Goal: Find specific page/section: Find specific page/section

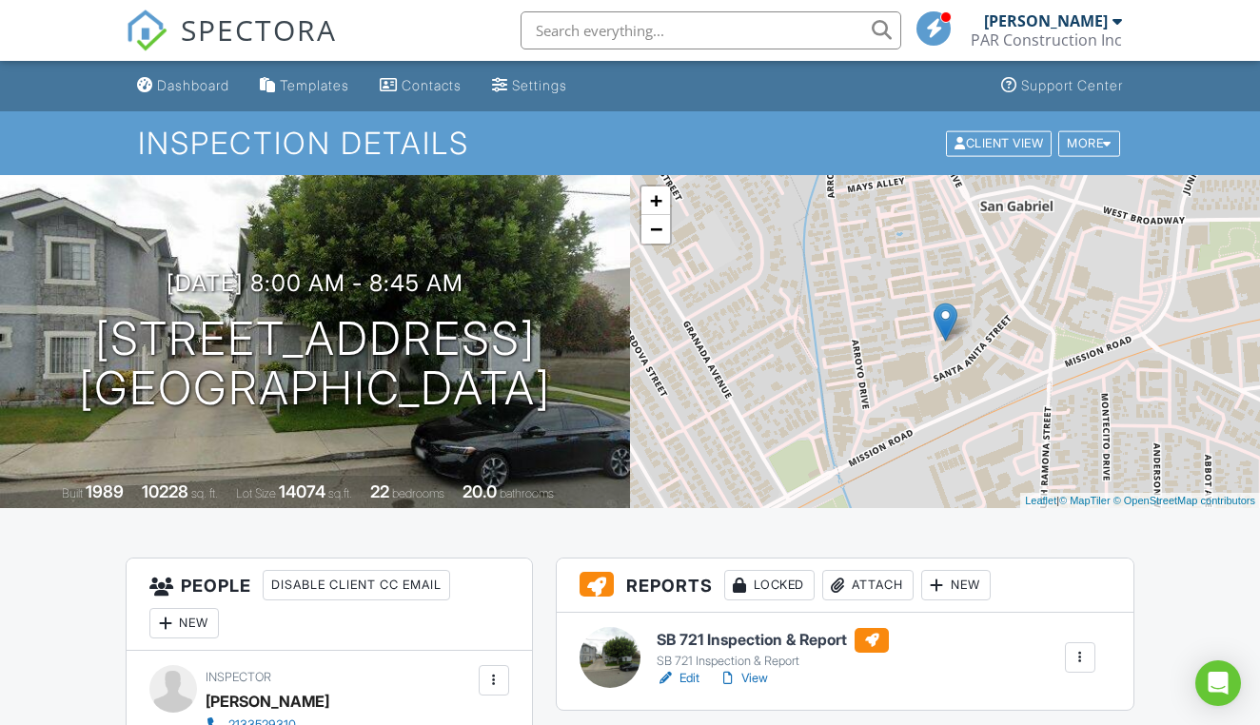
click at [663, 33] on input "text" at bounding box center [711, 30] width 381 height 38
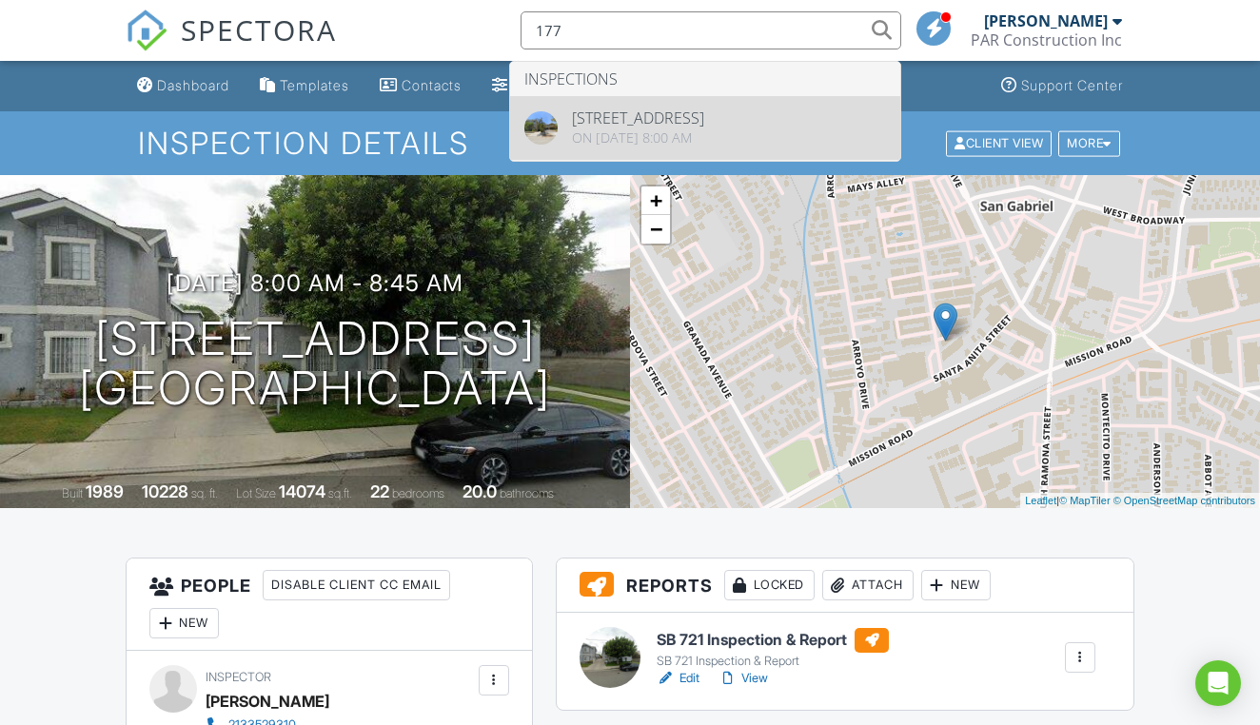
type input "177"
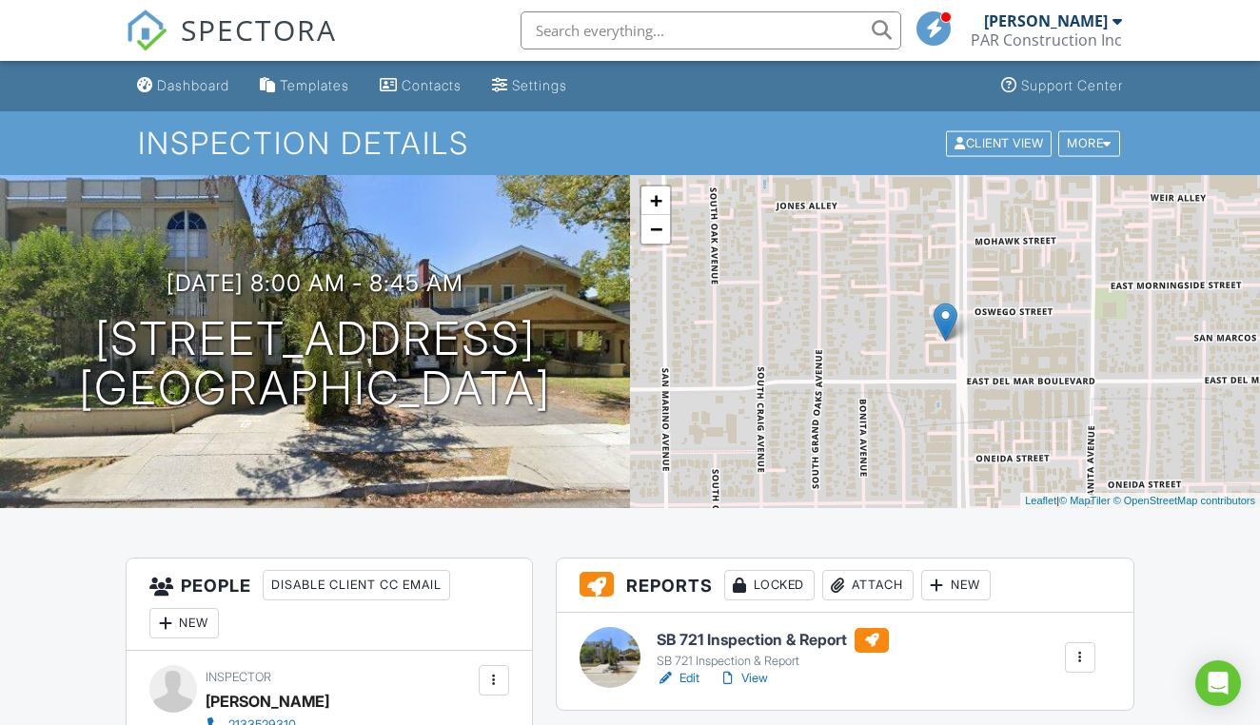
click at [661, 50] on li at bounding box center [705, 30] width 407 height 61
click at [659, 30] on input "text" at bounding box center [711, 30] width 381 height 38
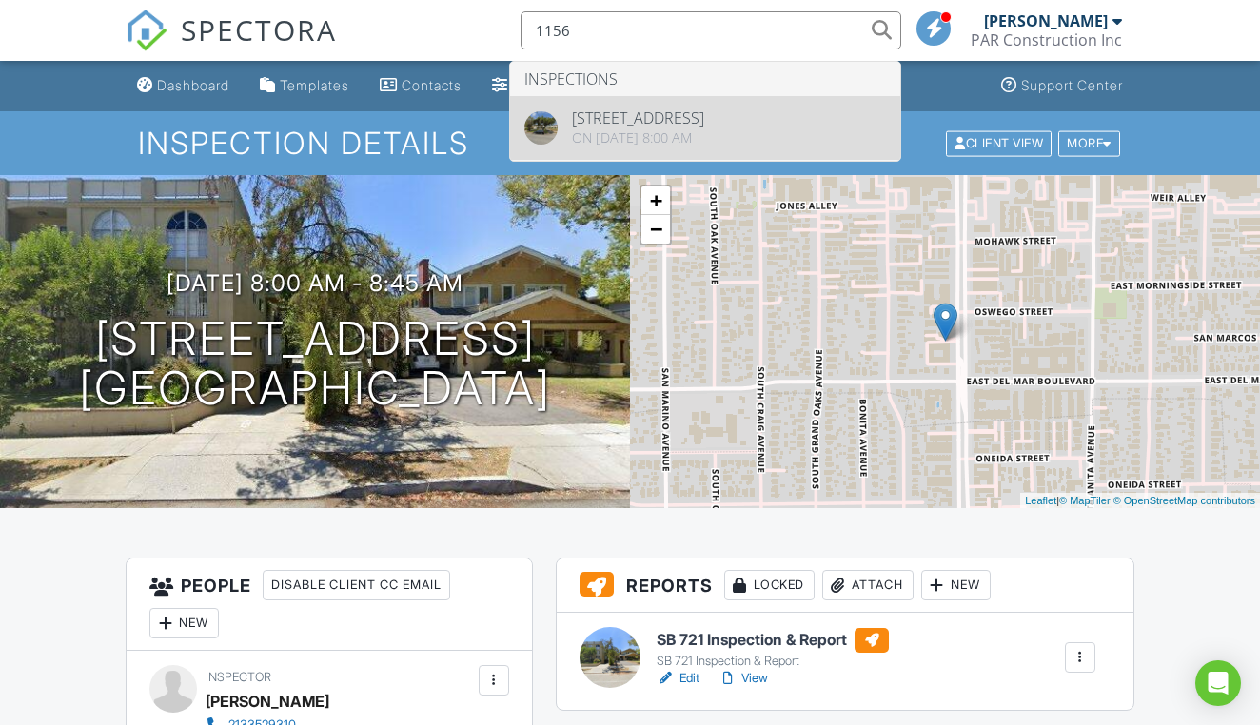
type input "1156"
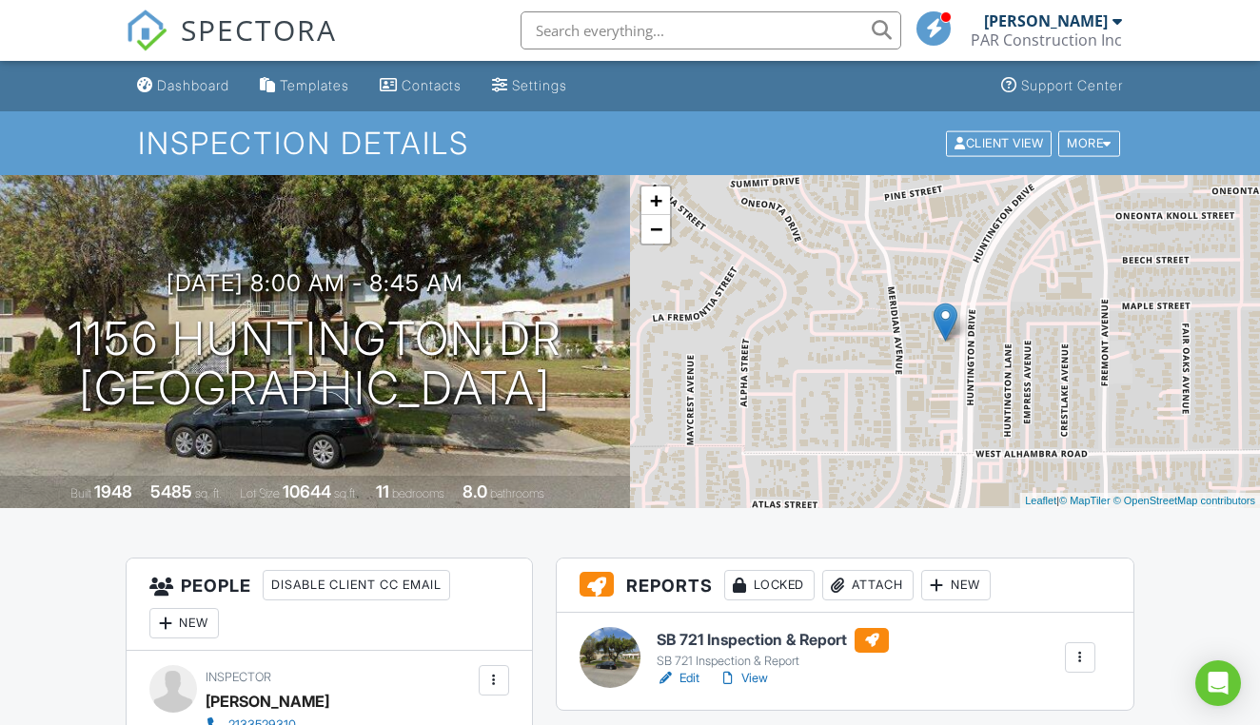
click at [789, 25] on input "text" at bounding box center [711, 30] width 381 height 38
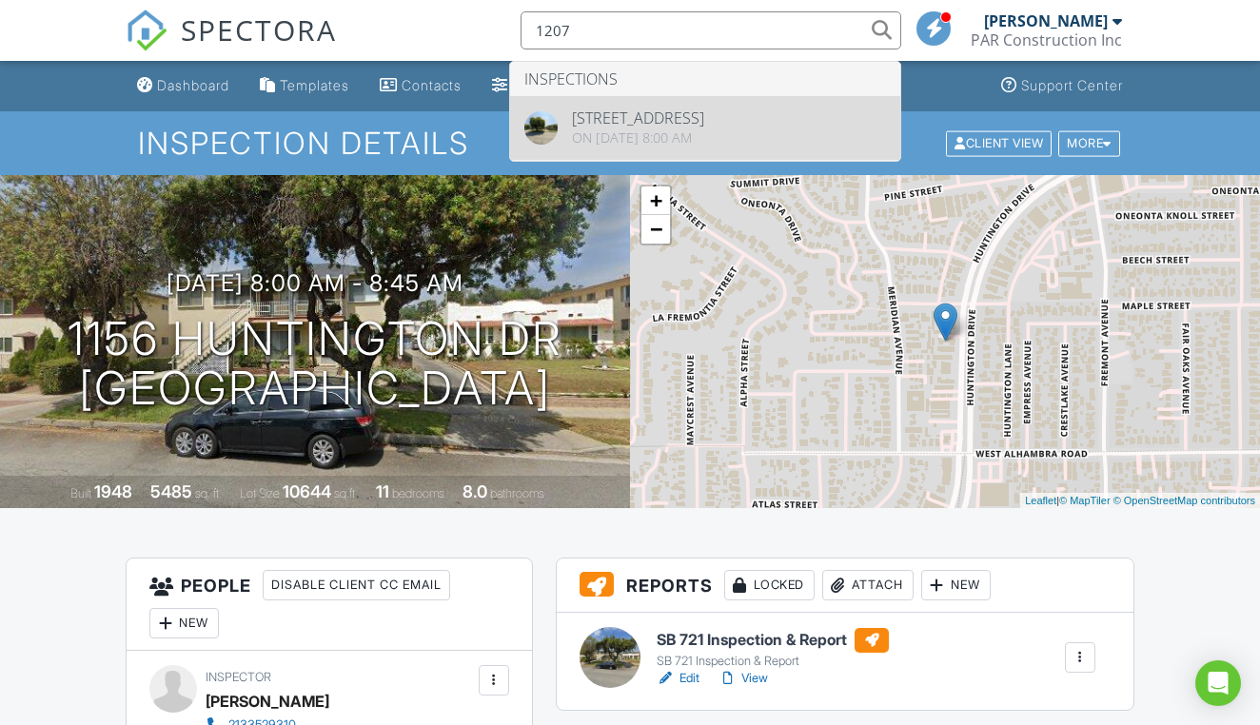
type input "1207"
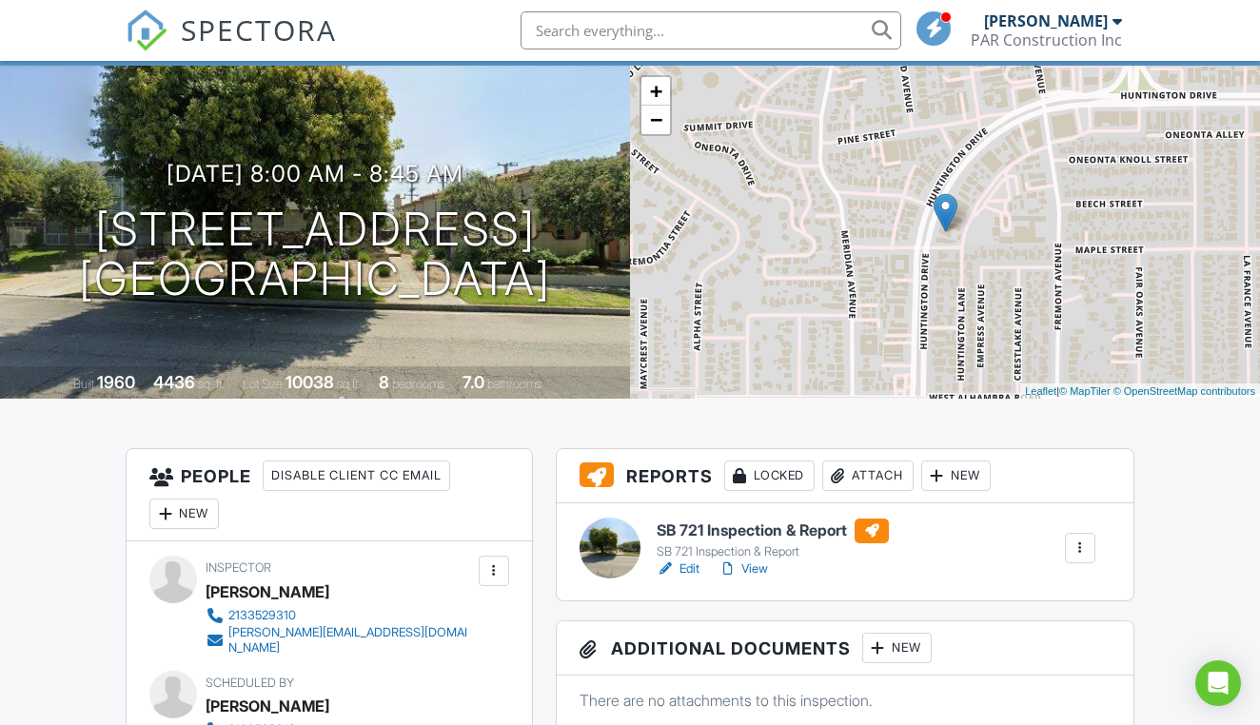
scroll to position [112, 0]
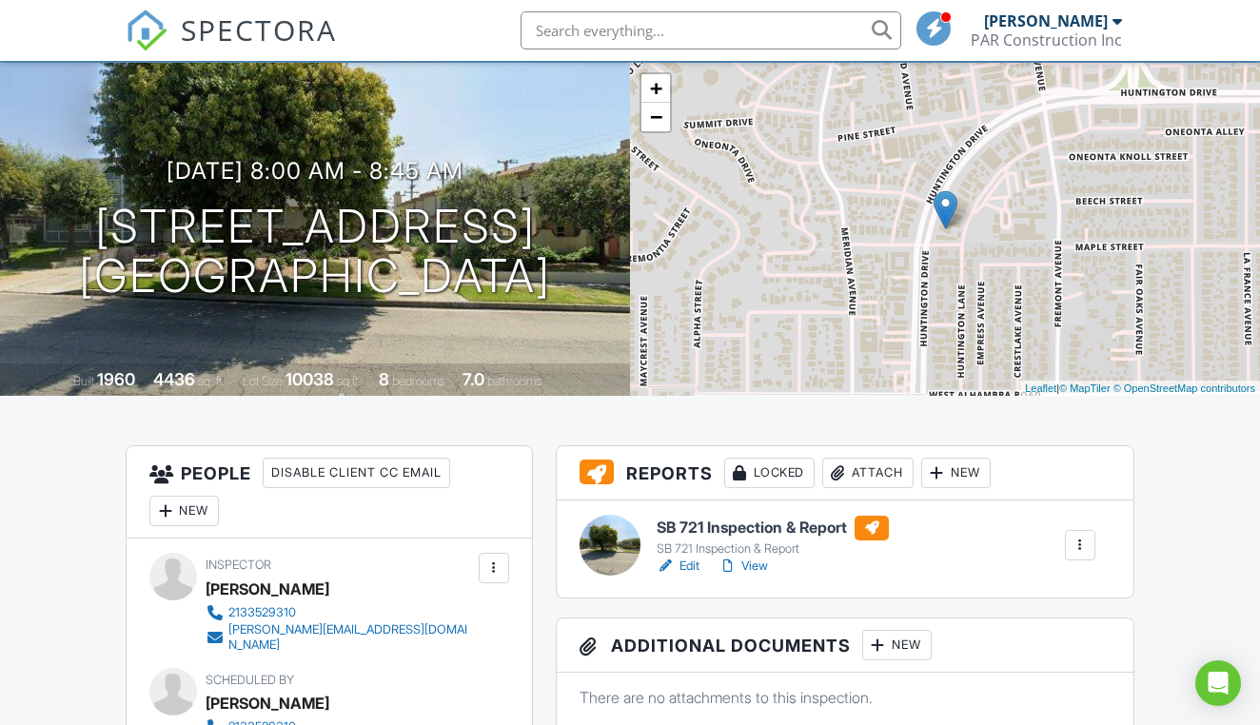
click at [695, 562] on link "Edit" at bounding box center [678, 566] width 43 height 19
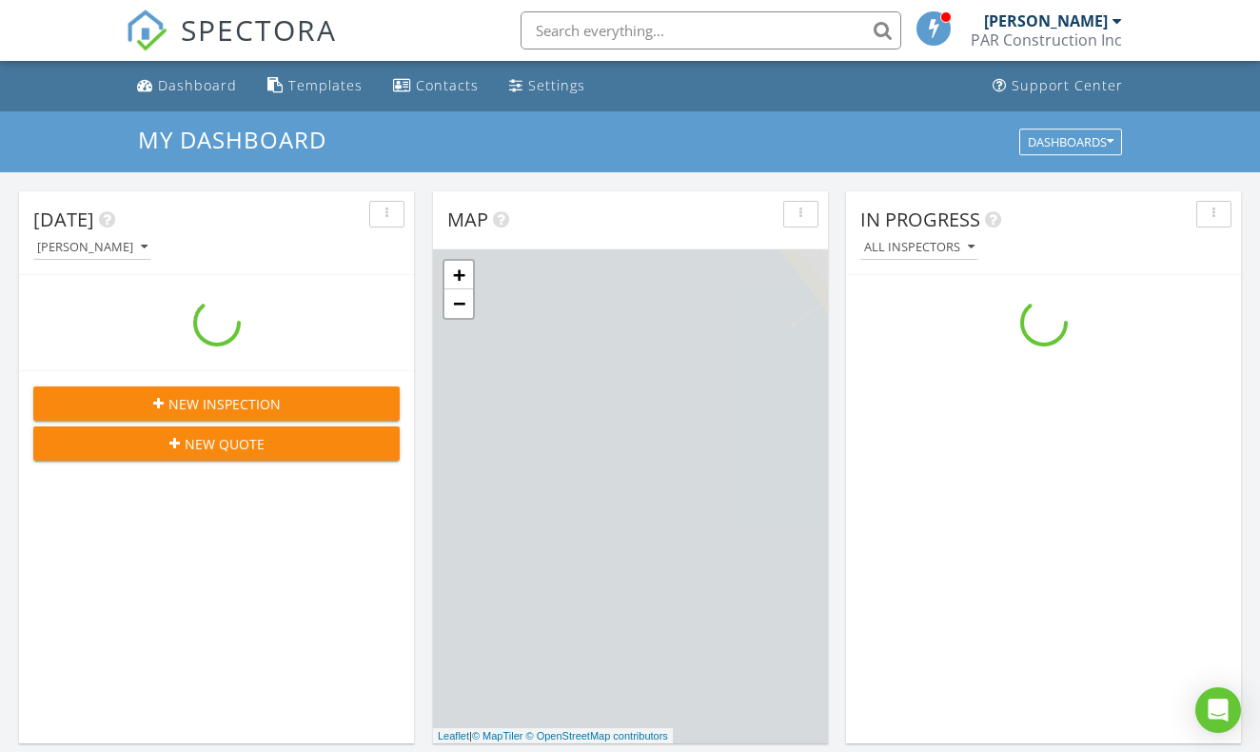
scroll to position [1734, 1261]
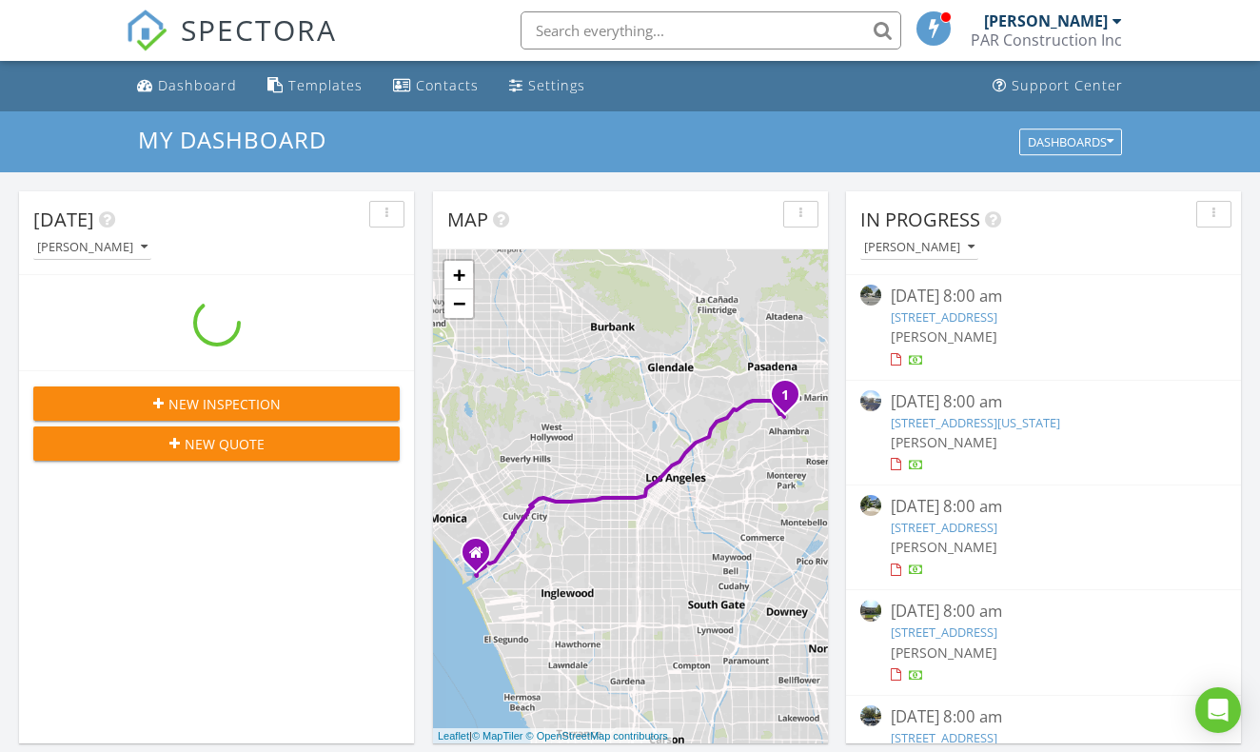
click at [669, 33] on input "text" at bounding box center [711, 30] width 381 height 38
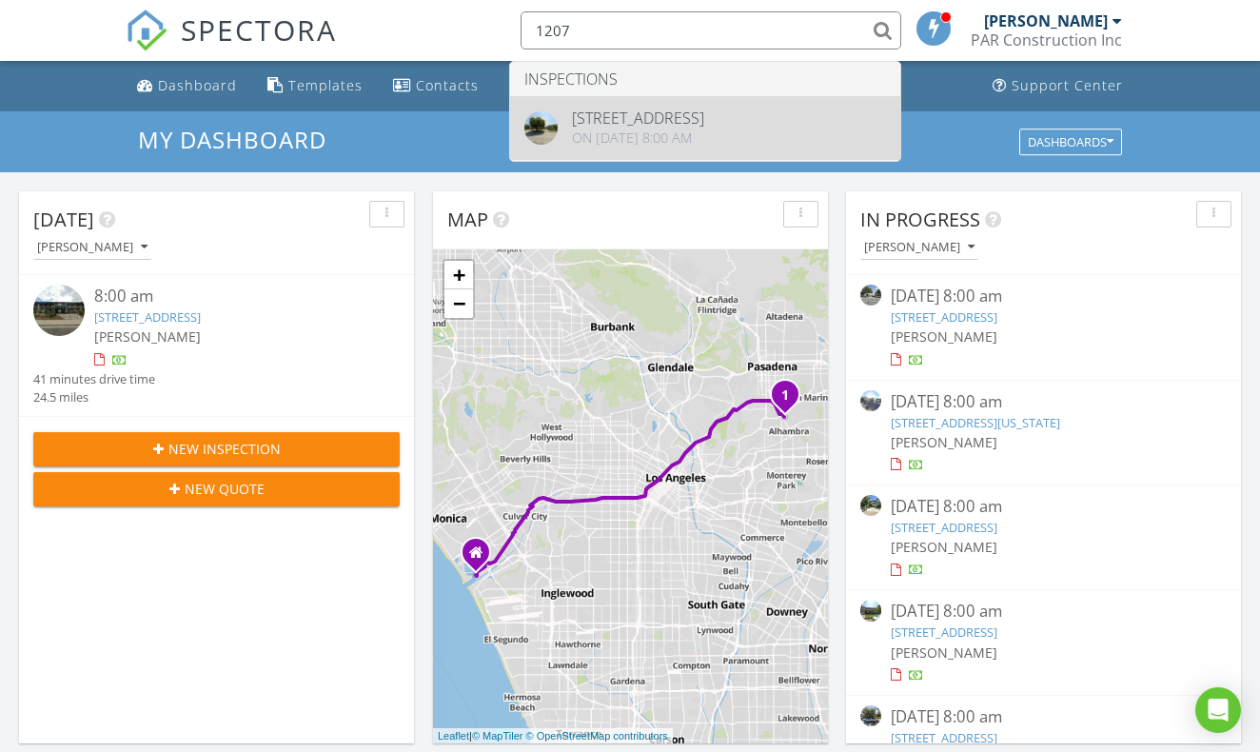
type input "1207"
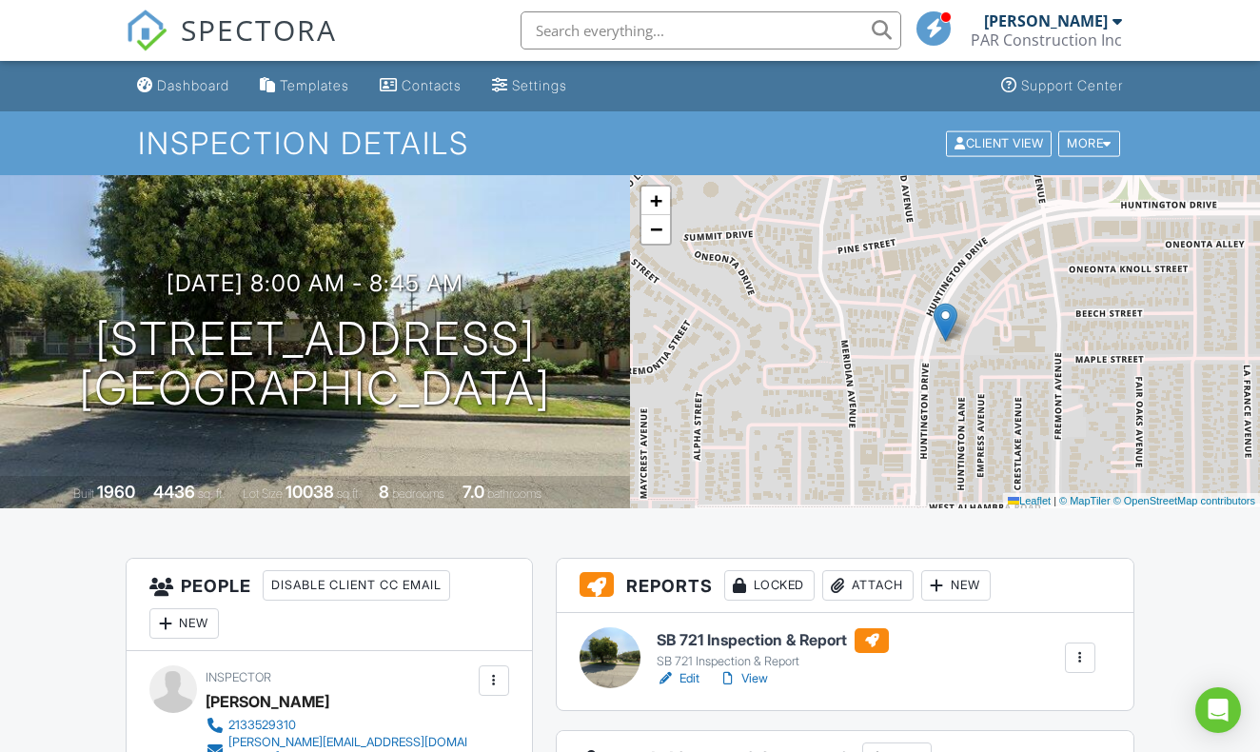
click at [687, 686] on link "Edit" at bounding box center [678, 678] width 43 height 19
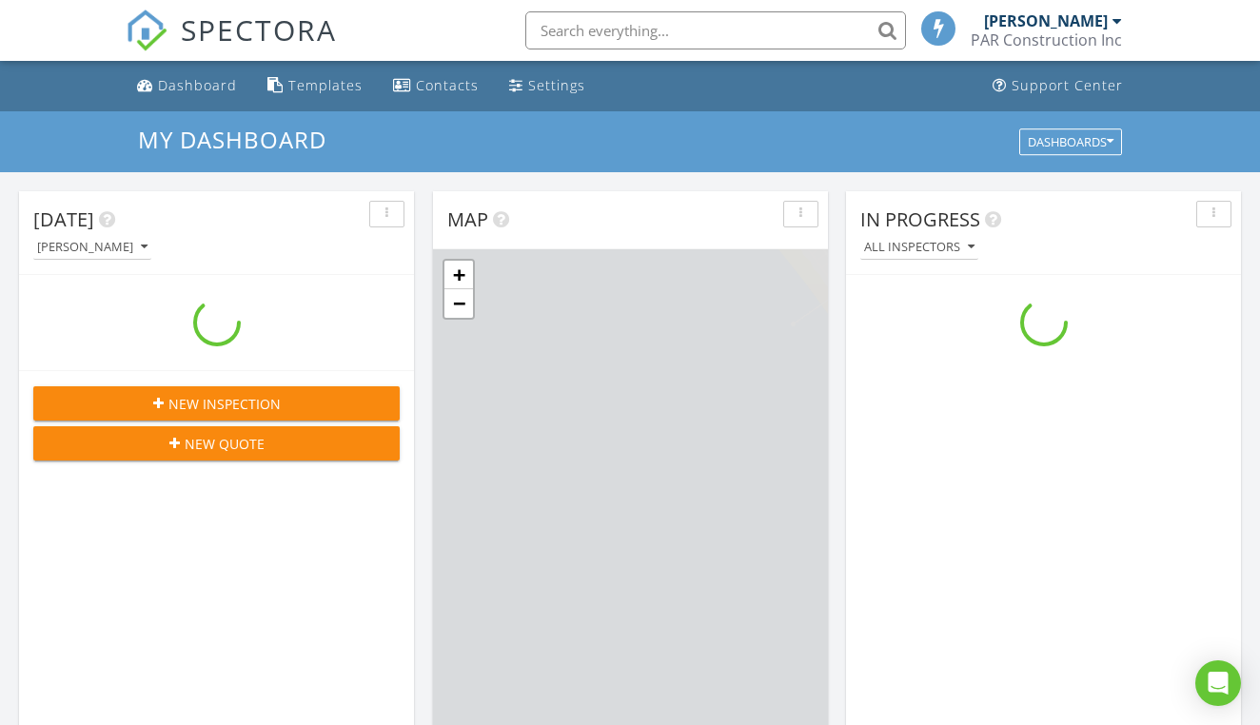
scroll to position [1734, 1261]
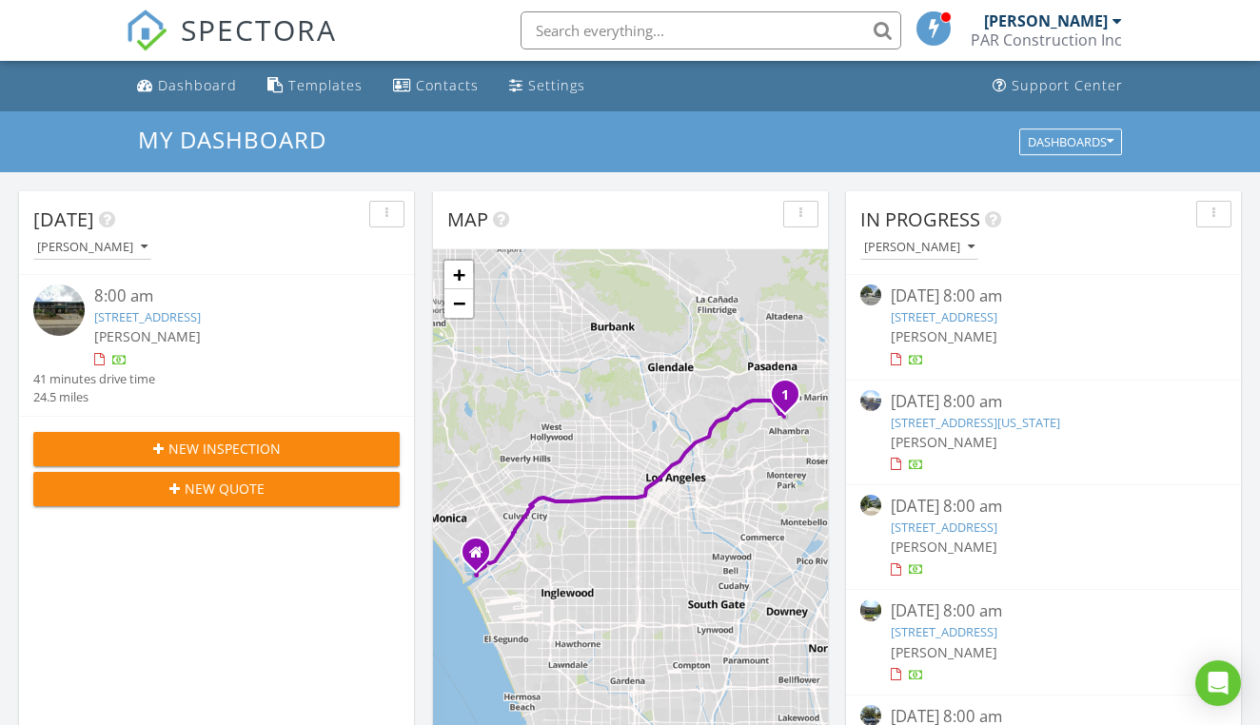
click at [736, 34] on input "text" at bounding box center [711, 30] width 381 height 38
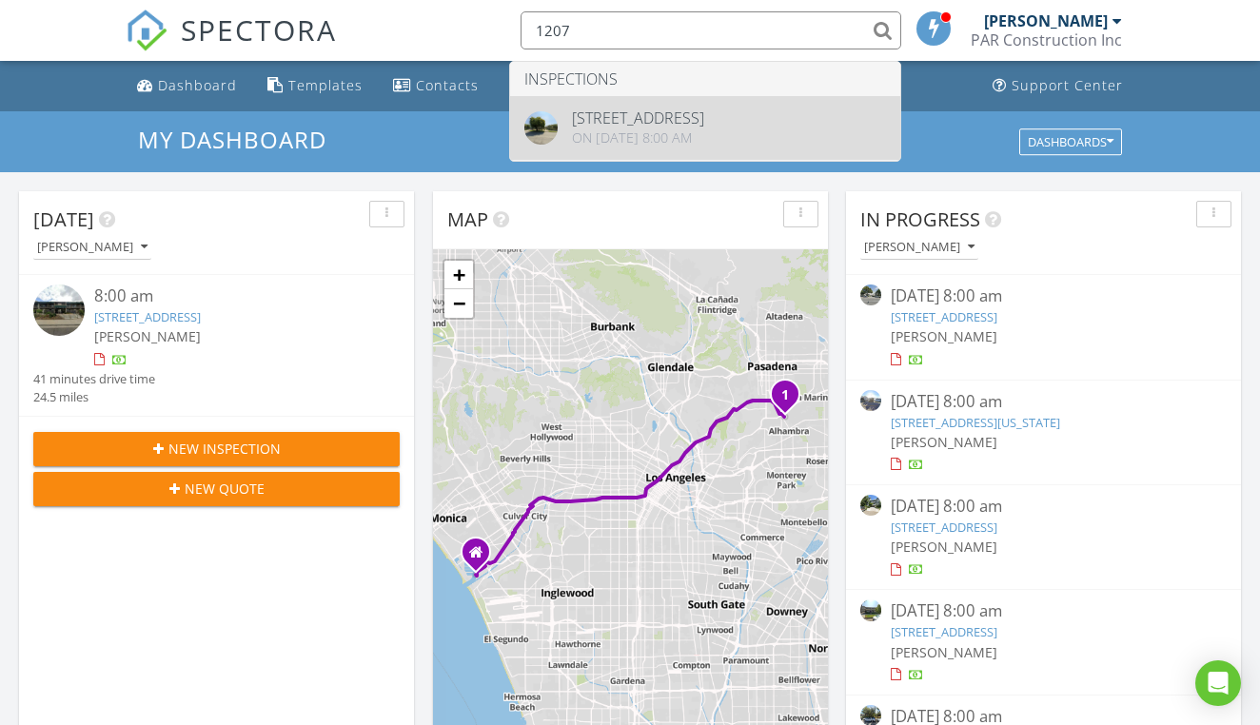
type input "1207"
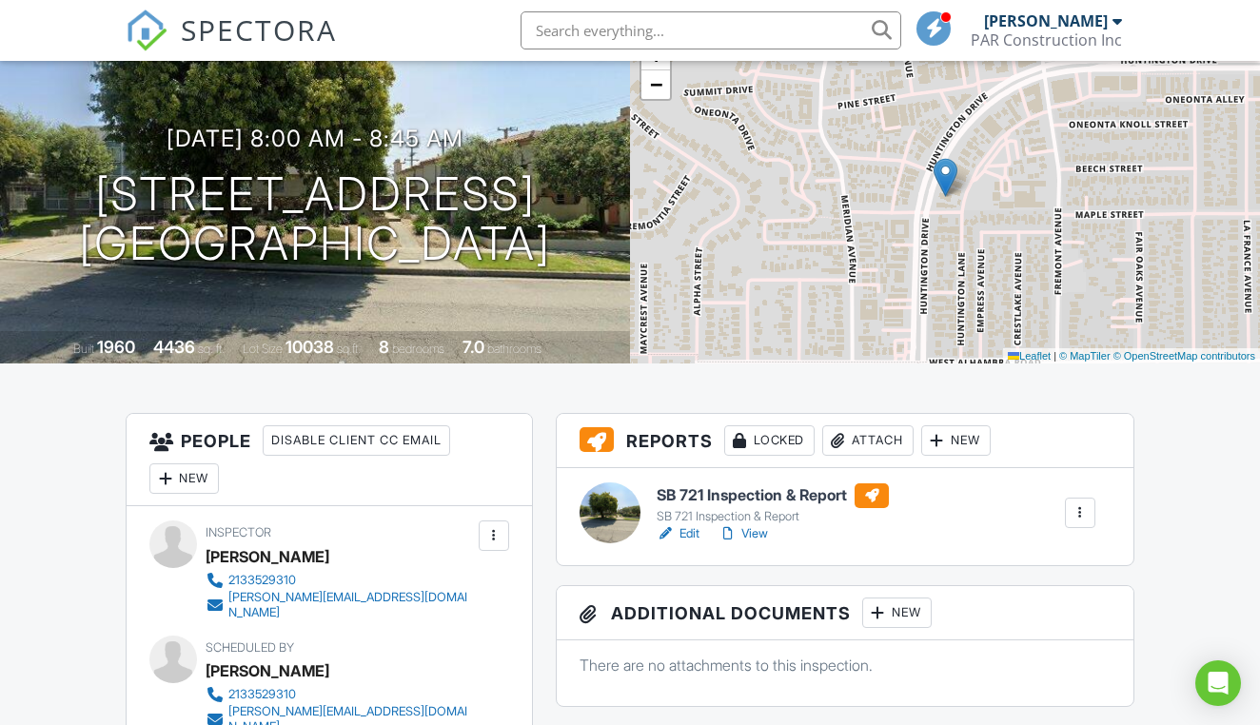
scroll to position [149, 0]
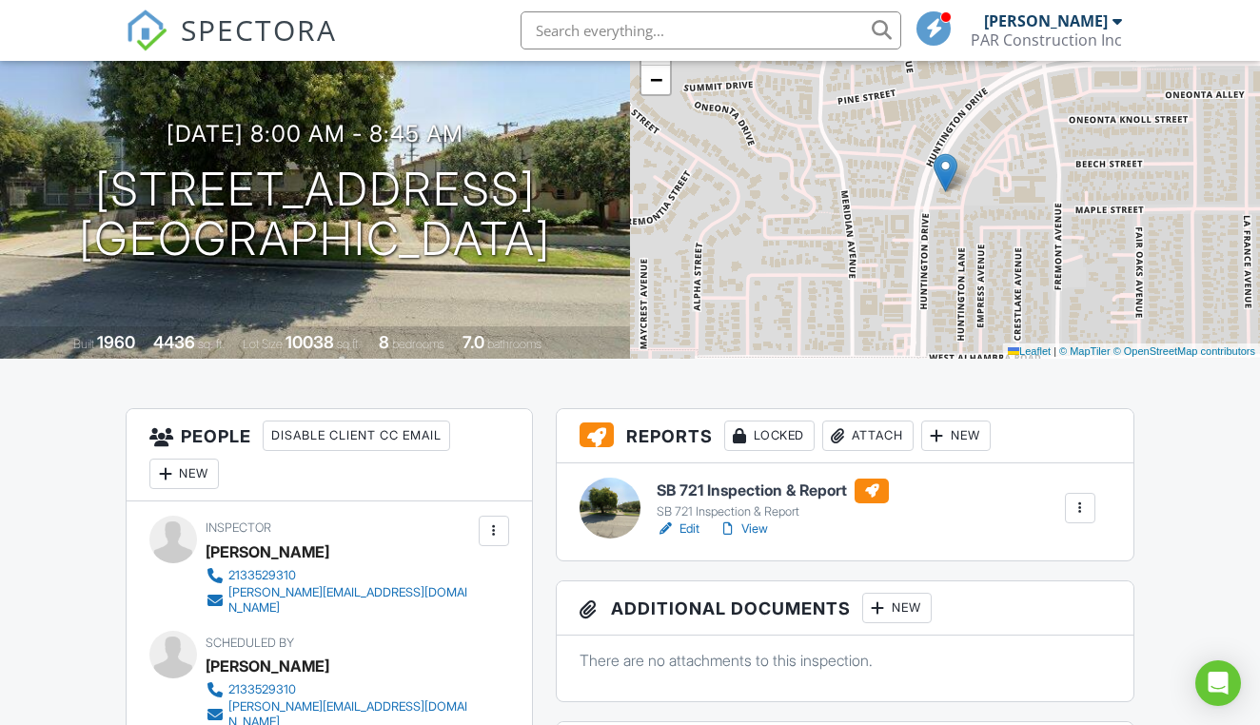
click at [688, 532] on link "Edit" at bounding box center [678, 529] width 43 height 19
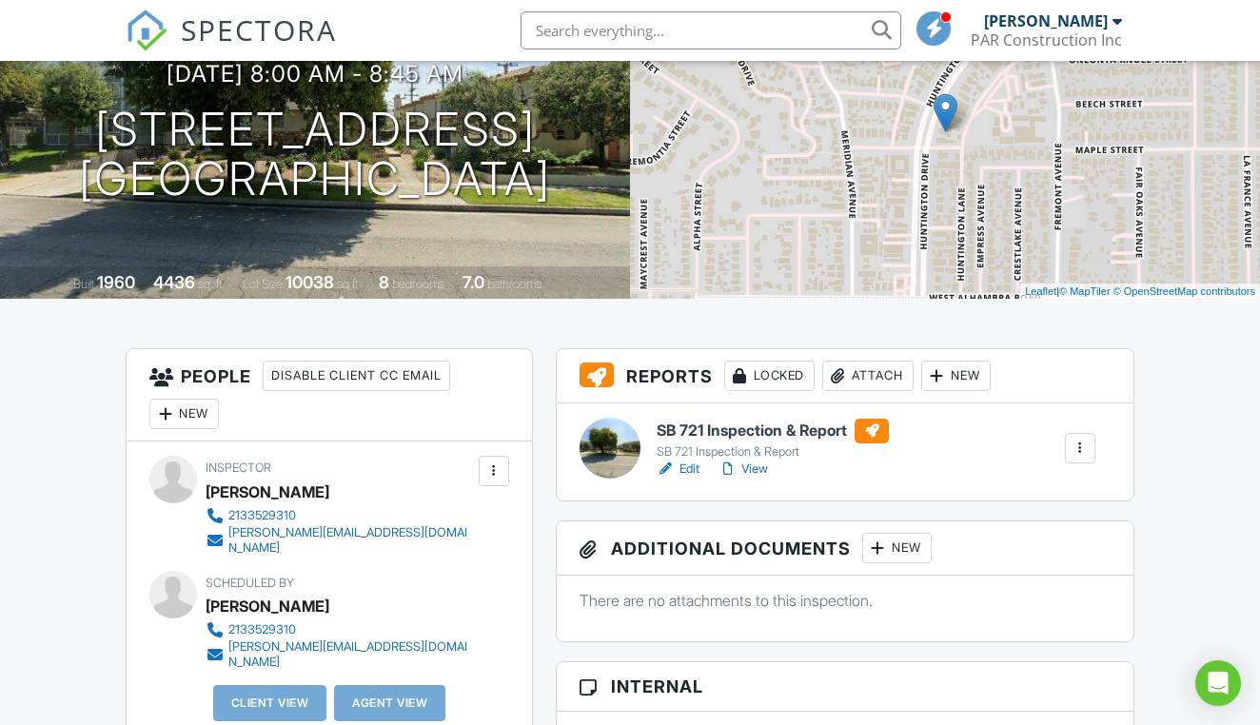
scroll to position [234, 0]
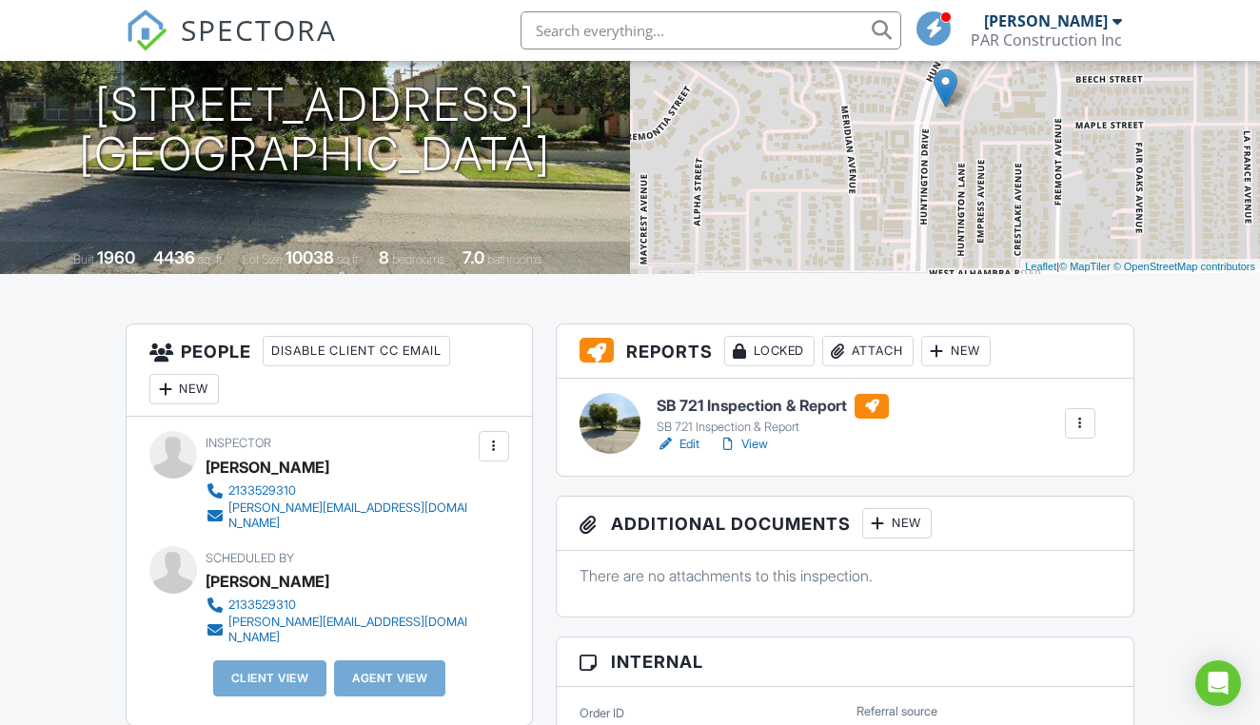
click at [1080, 431] on div at bounding box center [1080, 423] width 19 height 19
click at [762, 447] on link "View" at bounding box center [744, 444] width 50 height 19
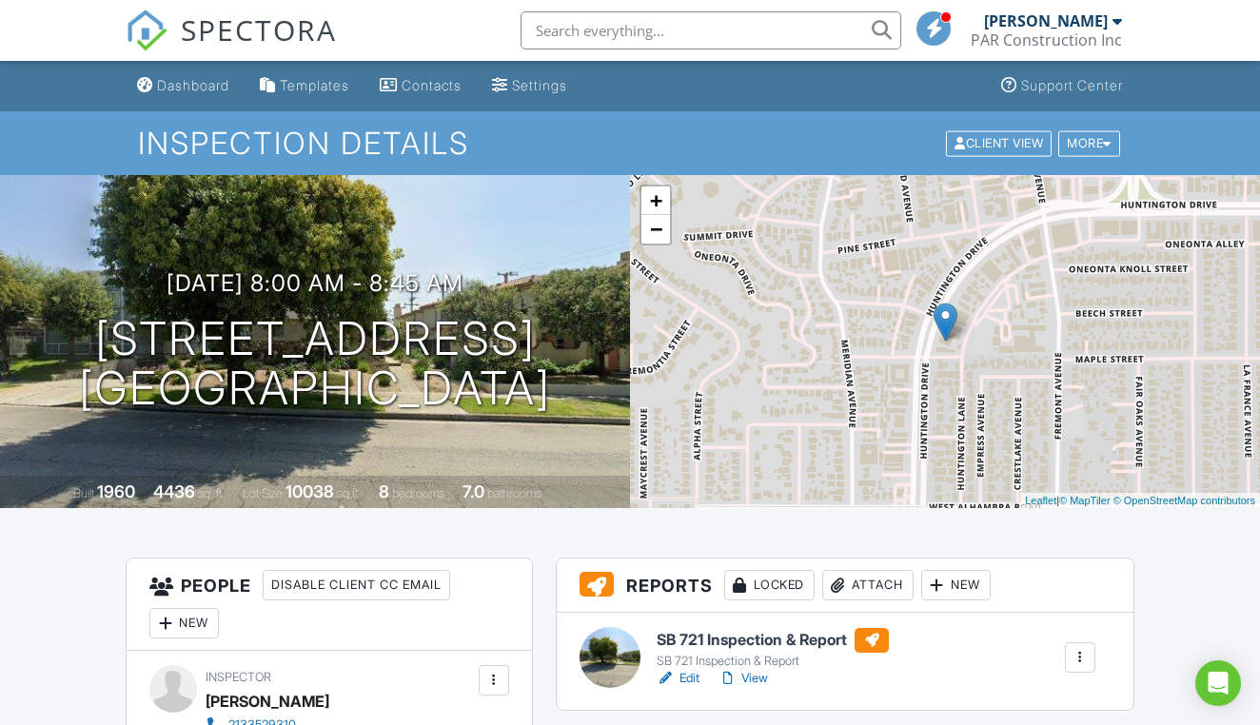
click at [764, 681] on link "View" at bounding box center [744, 678] width 50 height 19
